Goal: Understand process/instructions

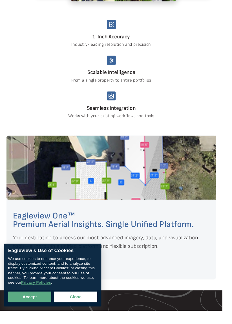
scroll to position [273, 0]
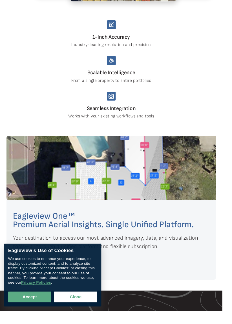
click at [51, 281] on link "See How It Works" at bounding box center [41, 279] width 54 height 11
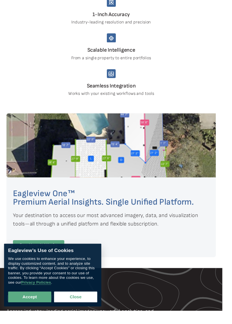
scroll to position [301, 0]
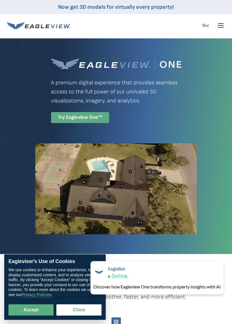
click at [71, 116] on div "Try Eagleview One™" at bounding box center [80, 117] width 58 height 11
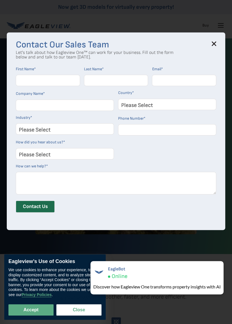
click at [96, 130] on select "Please Select Architects & Engineering Construction Electric/Gas Utilities Gove…" at bounding box center [65, 128] width 98 height 11
click at [213, 45] on icon at bounding box center [214, 43] width 5 height 5
